Goal: Information Seeking & Learning: Learn about a topic

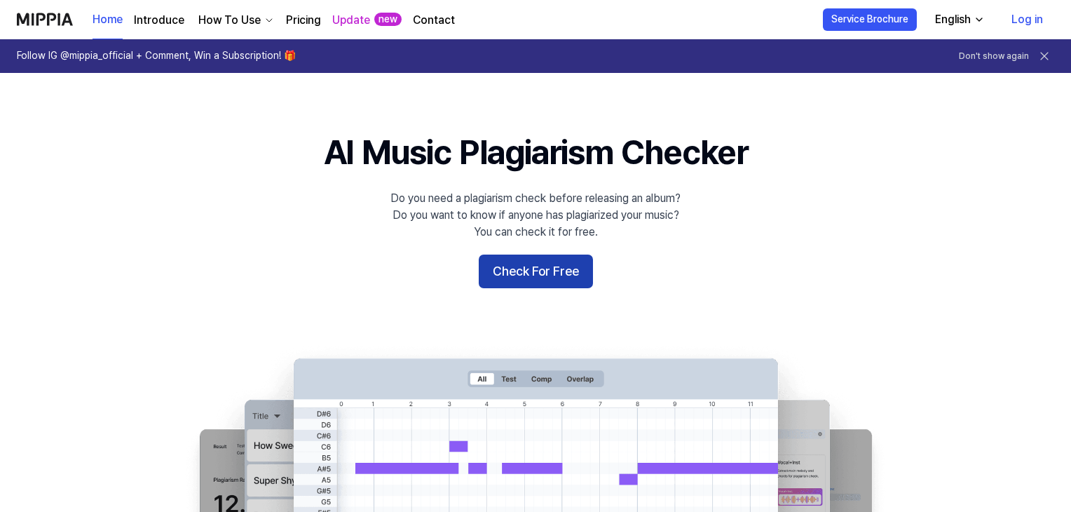
click at [566, 262] on button "Check For Free" at bounding box center [536, 271] width 114 height 34
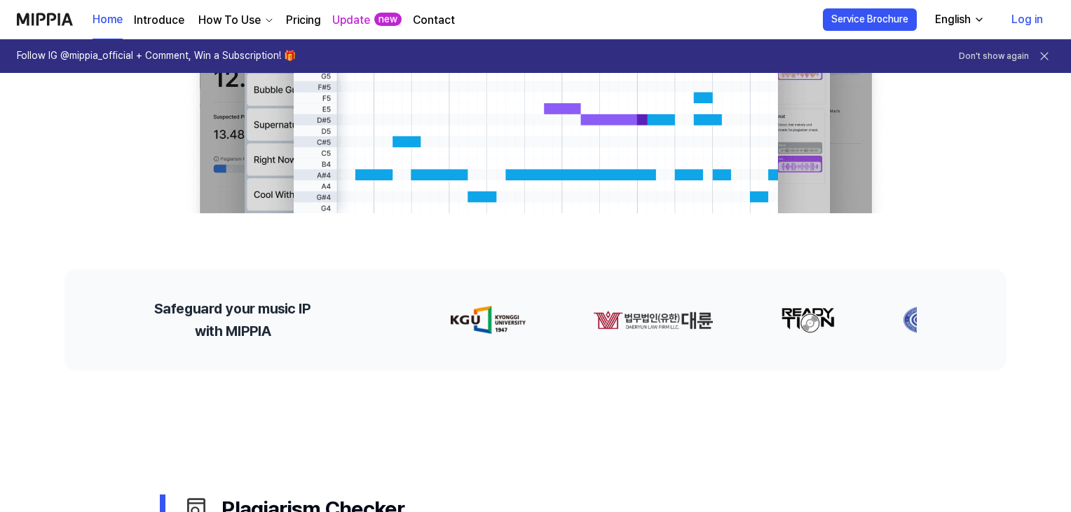
scroll to position [776, 0]
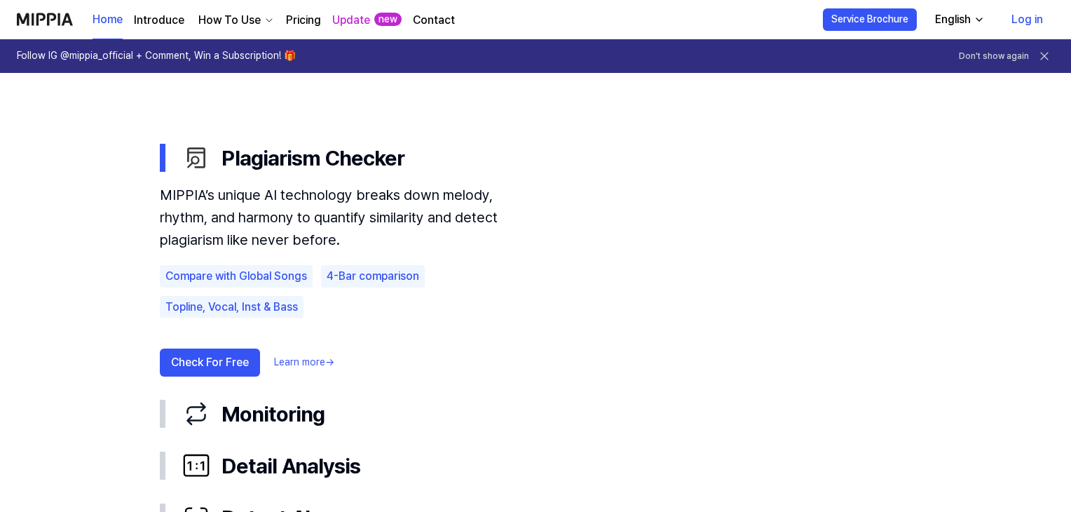
click at [301, 362] on link "Learn more →" at bounding box center [304, 362] width 60 height 14
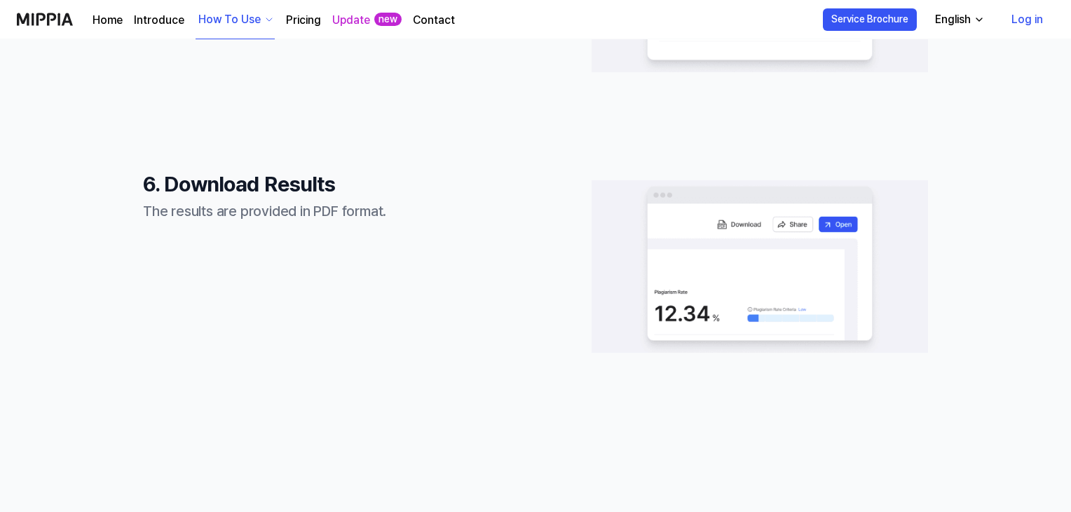
scroll to position [2033, 0]
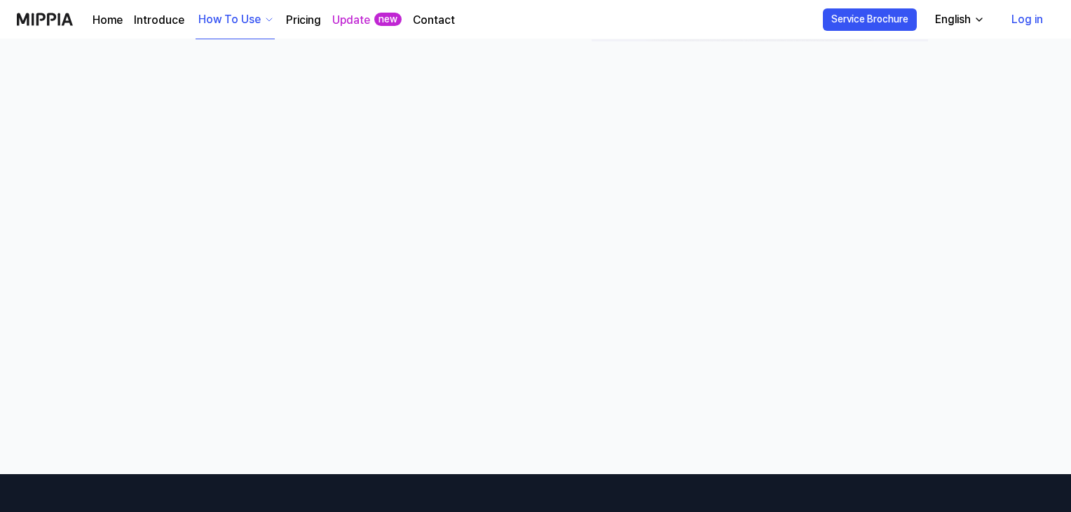
click at [358, 20] on link "Update" at bounding box center [351, 20] width 38 height 17
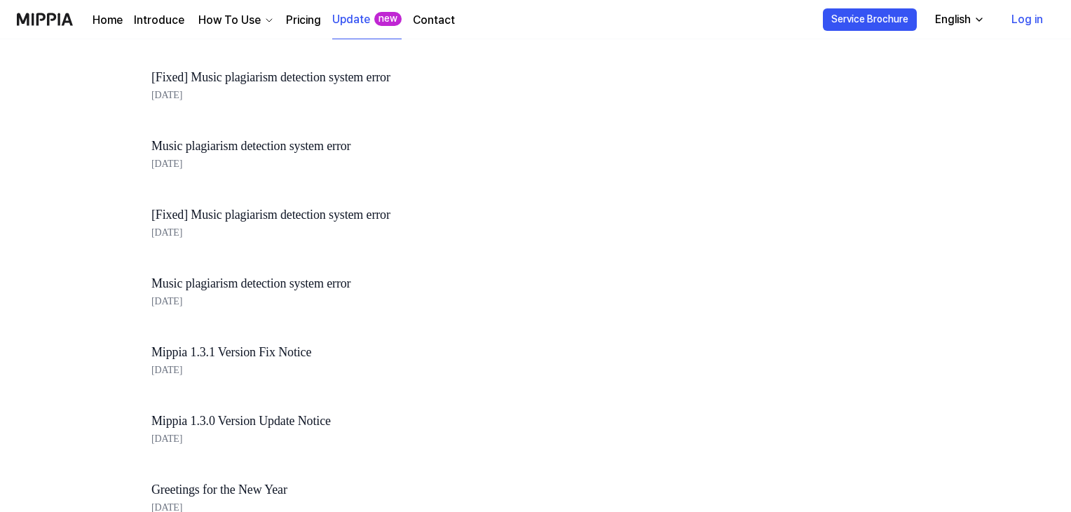
scroll to position [1167, 0]
